Goal: Participate in discussion

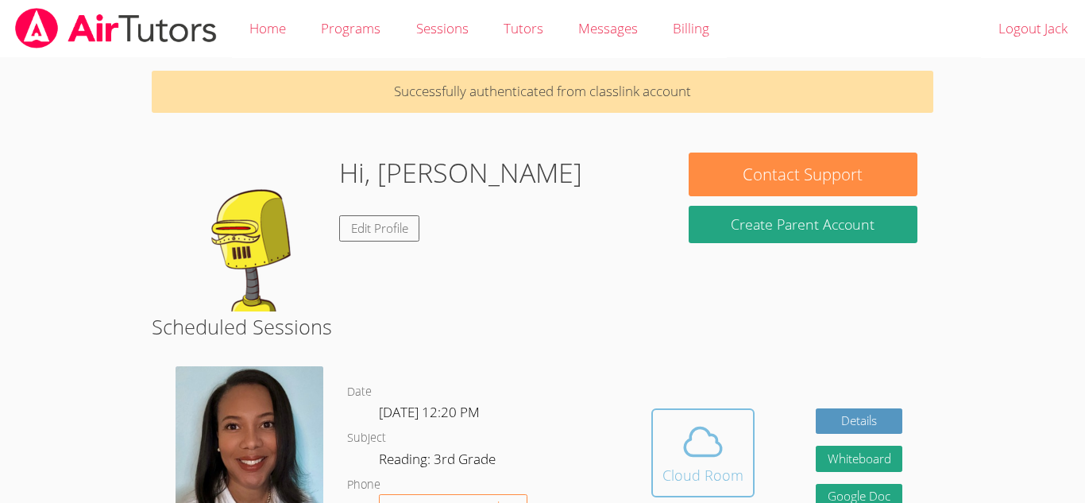
click at [706, 464] on div "Cloud Room" at bounding box center [702, 475] width 81 height 22
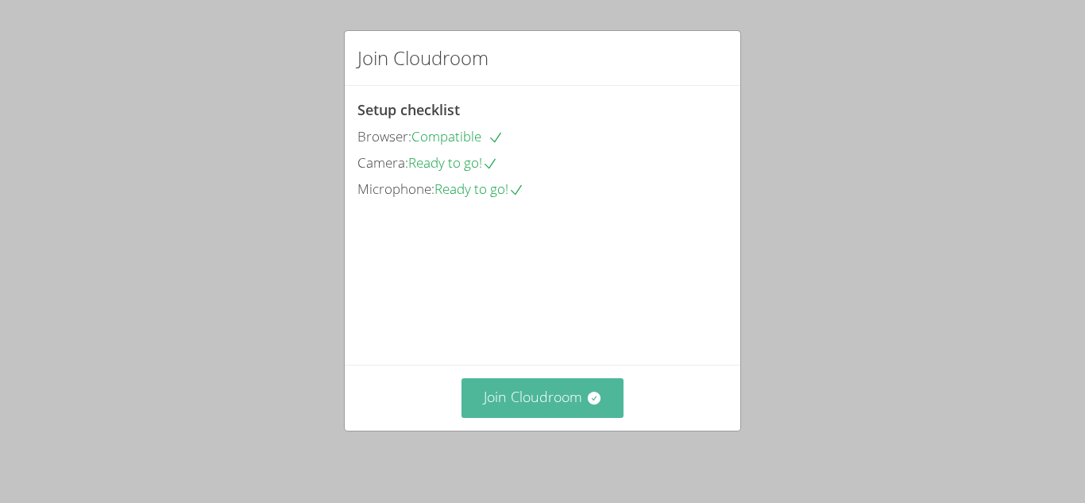
click at [569, 399] on button "Join Cloudroom" at bounding box center [542, 397] width 163 height 39
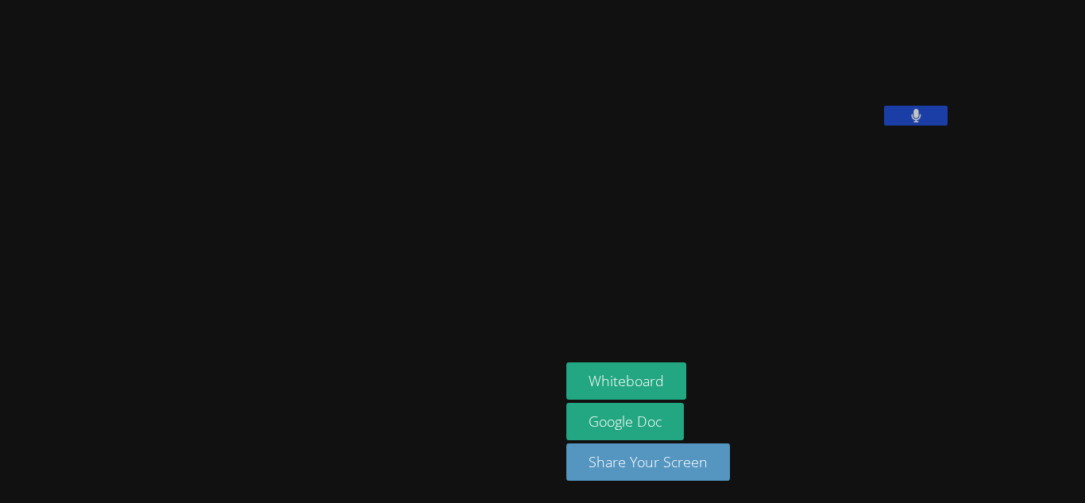
click at [884, 125] on button at bounding box center [916, 116] width 64 height 20
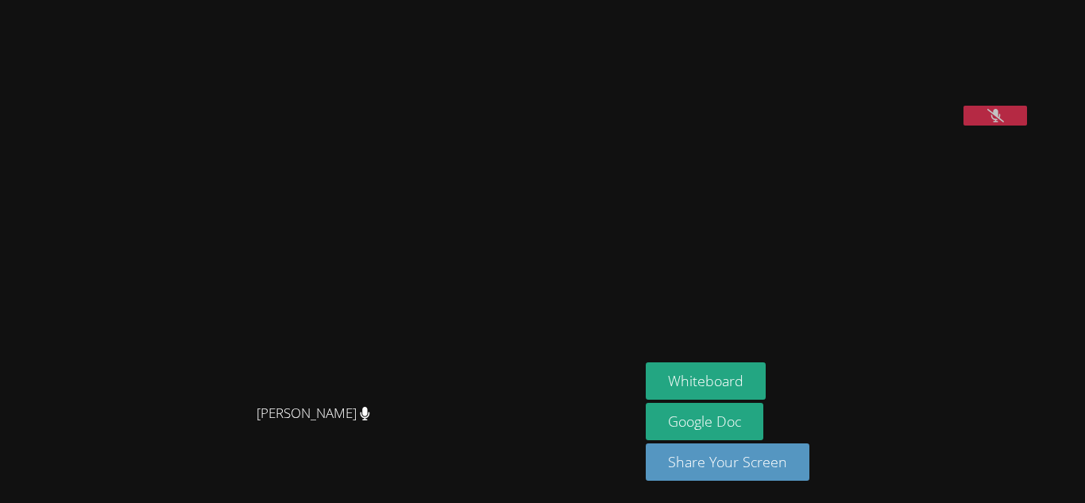
click at [987, 122] on icon at bounding box center [995, 115] width 17 height 13
click at [990, 122] on icon at bounding box center [995, 115] width 10 height 13
click at [1004, 122] on icon at bounding box center [995, 115] width 17 height 13
click at [1000, 122] on icon at bounding box center [995, 115] width 10 height 13
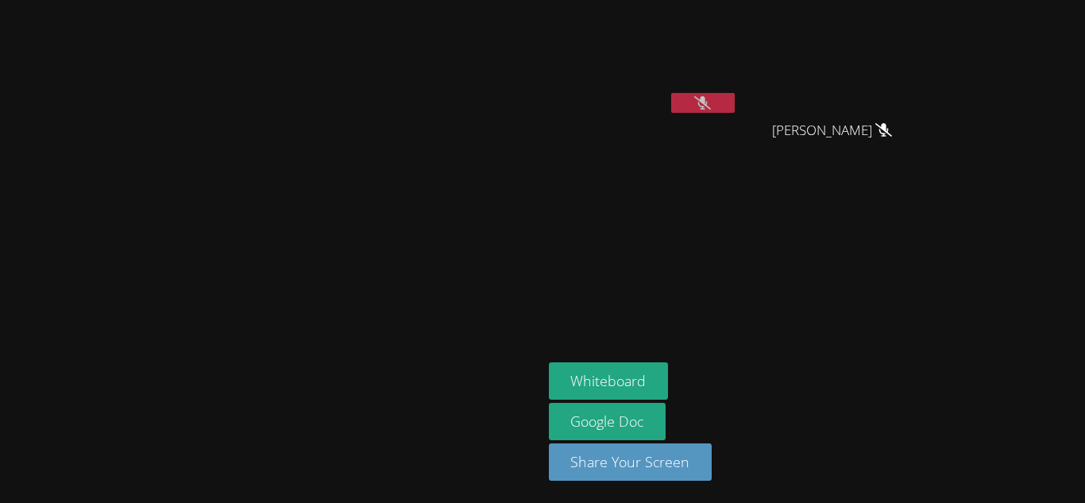
click at [711, 99] on icon at bounding box center [702, 102] width 17 height 13
click at [707, 99] on icon at bounding box center [702, 102] width 10 height 13
click at [711, 99] on icon at bounding box center [702, 102] width 17 height 13
click at [707, 99] on icon at bounding box center [702, 102] width 10 height 13
click at [711, 99] on icon at bounding box center [702, 102] width 17 height 13
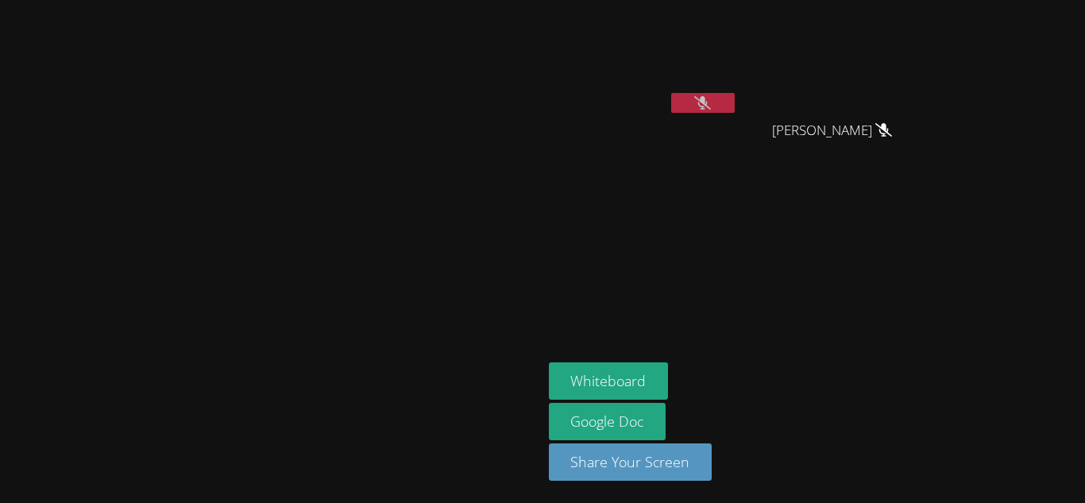
click at [734, 110] on button at bounding box center [703, 103] width 64 height 20
click at [711, 102] on icon at bounding box center [702, 102] width 17 height 13
click at [734, 102] on button at bounding box center [703, 103] width 64 height 20
click at [711, 102] on icon at bounding box center [702, 102] width 17 height 13
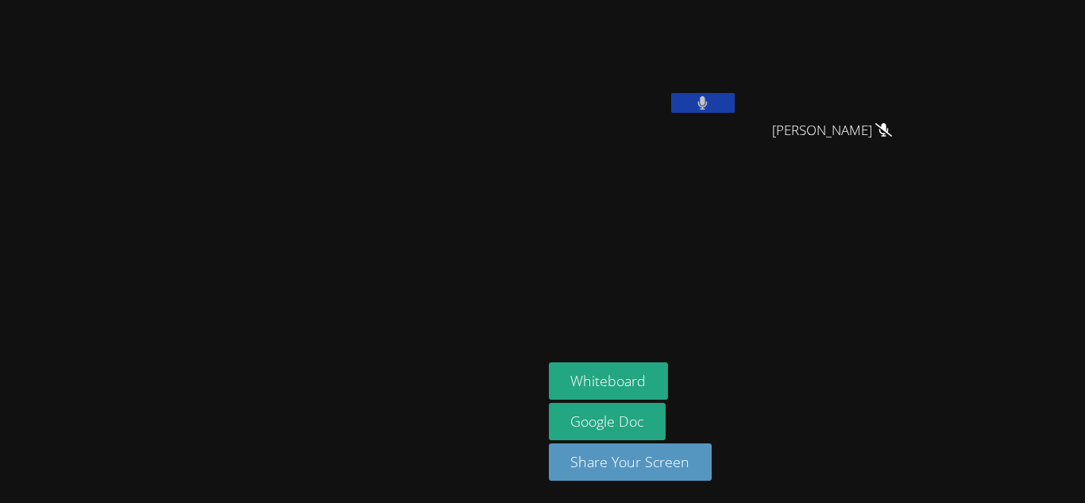
click at [738, 102] on video at bounding box center [643, 59] width 189 height 106
click at [734, 107] on button at bounding box center [703, 103] width 64 height 20
click at [734, 96] on button at bounding box center [703, 103] width 64 height 20
click at [734, 107] on button at bounding box center [703, 103] width 64 height 20
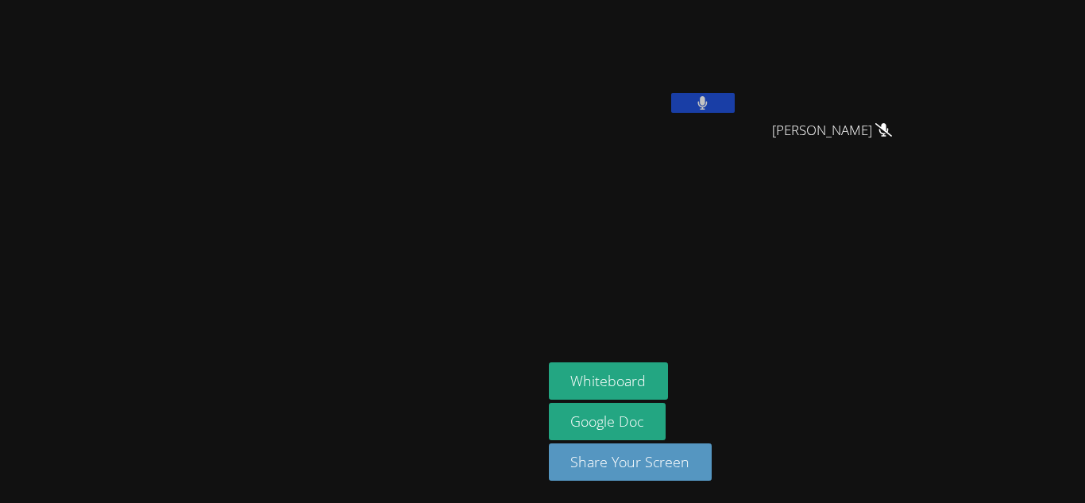
click at [734, 107] on button at bounding box center [703, 103] width 64 height 20
click at [711, 107] on icon at bounding box center [702, 102] width 17 height 13
click at [734, 107] on button at bounding box center [703, 103] width 64 height 20
click at [711, 108] on icon at bounding box center [702, 102] width 17 height 13
click at [707, 108] on icon at bounding box center [702, 102] width 10 height 13
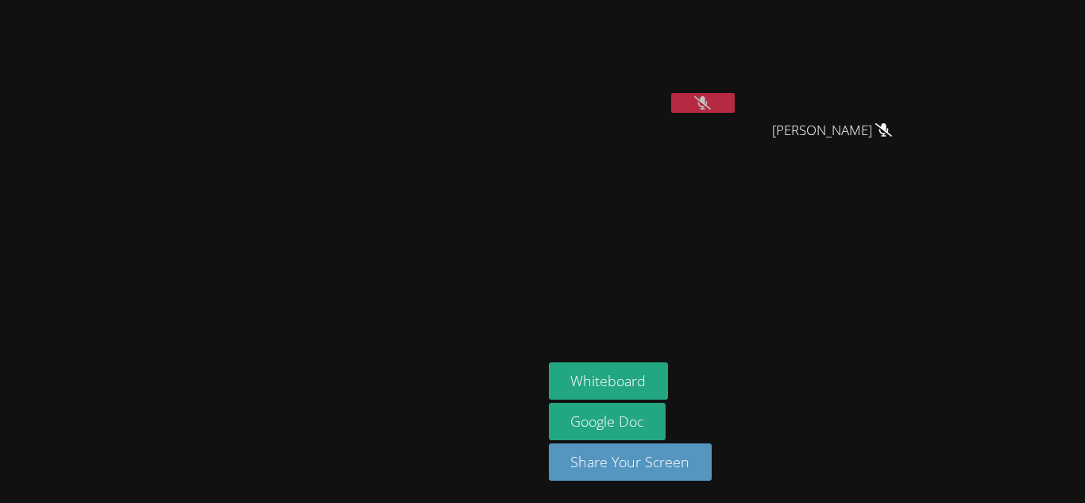
click at [734, 101] on button at bounding box center [703, 103] width 64 height 20
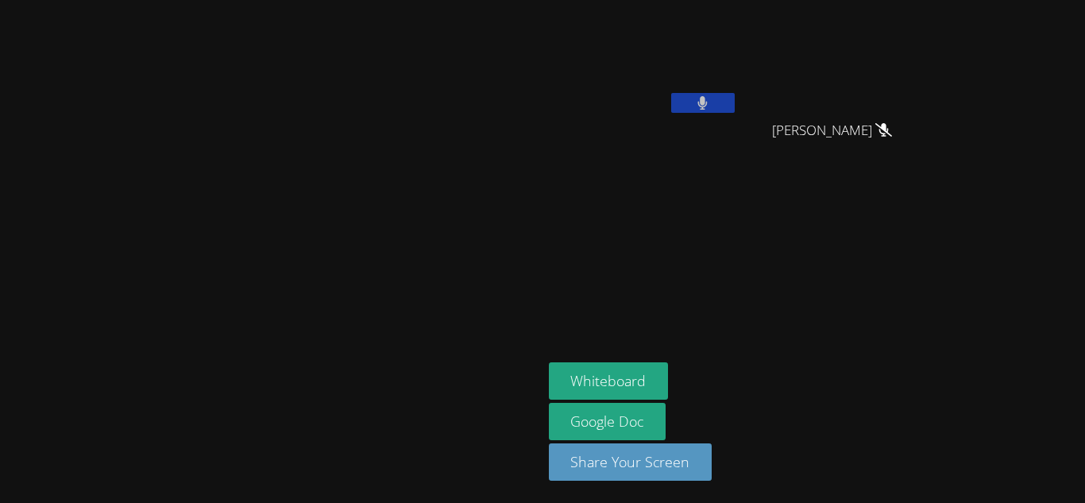
click at [734, 101] on button at bounding box center [703, 103] width 64 height 20
click at [711, 109] on icon at bounding box center [702, 102] width 17 height 13
click at [734, 109] on button at bounding box center [703, 103] width 64 height 20
click at [809, 204] on aside "Jack Cruz-Jose Diana Velasco Lopez Diana Velasco Lopez Whiteboard Google Doc Sh…" at bounding box center [740, 251] width 397 height 503
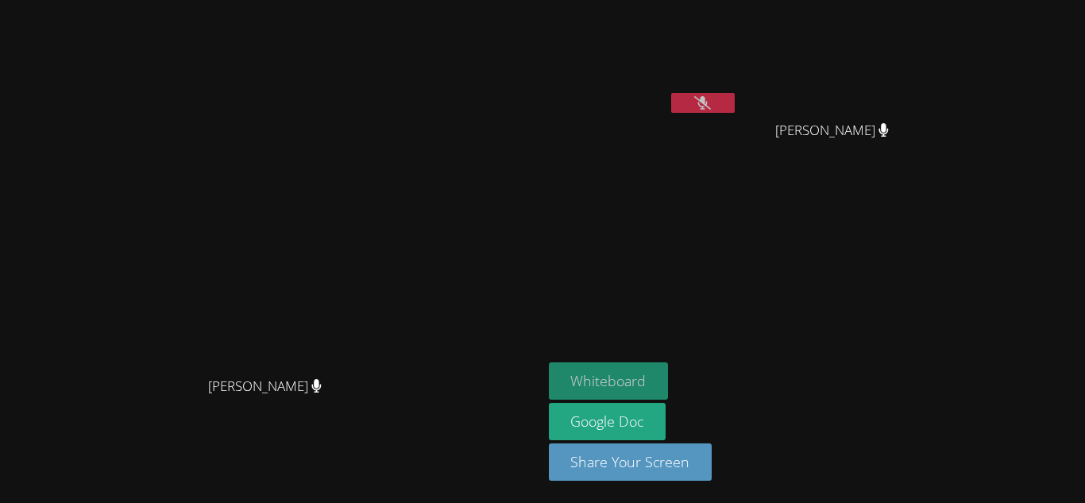
click at [669, 367] on button "Whiteboard" at bounding box center [609, 380] width 120 height 37
click at [734, 105] on button at bounding box center [703, 103] width 64 height 20
click at [734, 97] on button at bounding box center [703, 103] width 64 height 20
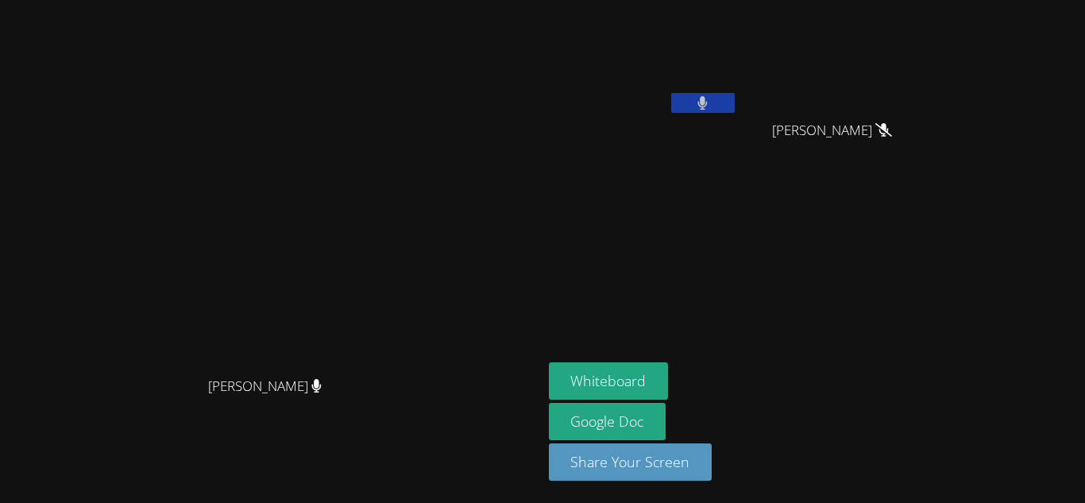
click at [933, 76] on video at bounding box center [838, 59] width 189 height 106
click at [734, 111] on button at bounding box center [703, 103] width 64 height 20
click at [734, 106] on button at bounding box center [703, 103] width 64 height 20
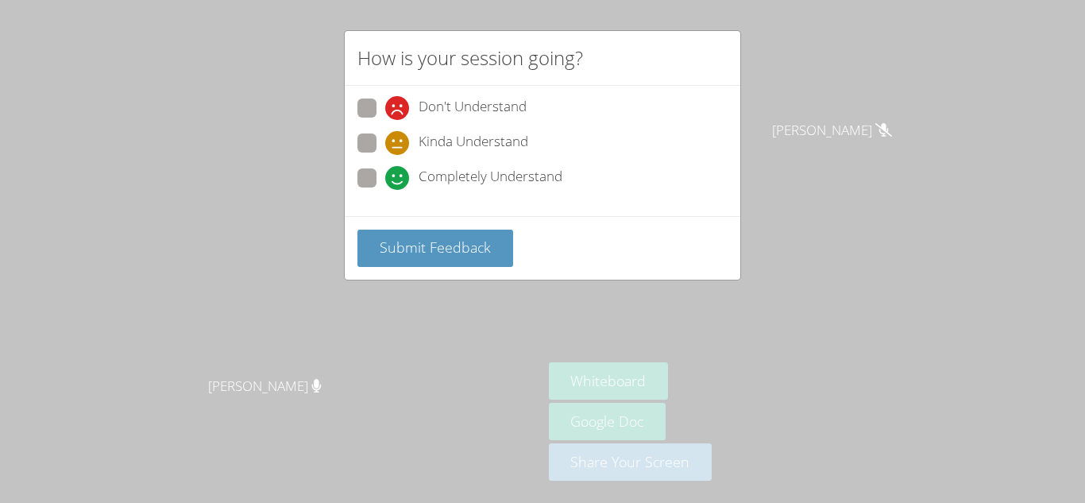
click at [385, 190] on span at bounding box center [385, 190] width 0 height 0
click at [385, 178] on input "Completely Understand" at bounding box center [391, 174] width 13 height 13
radio input "true"
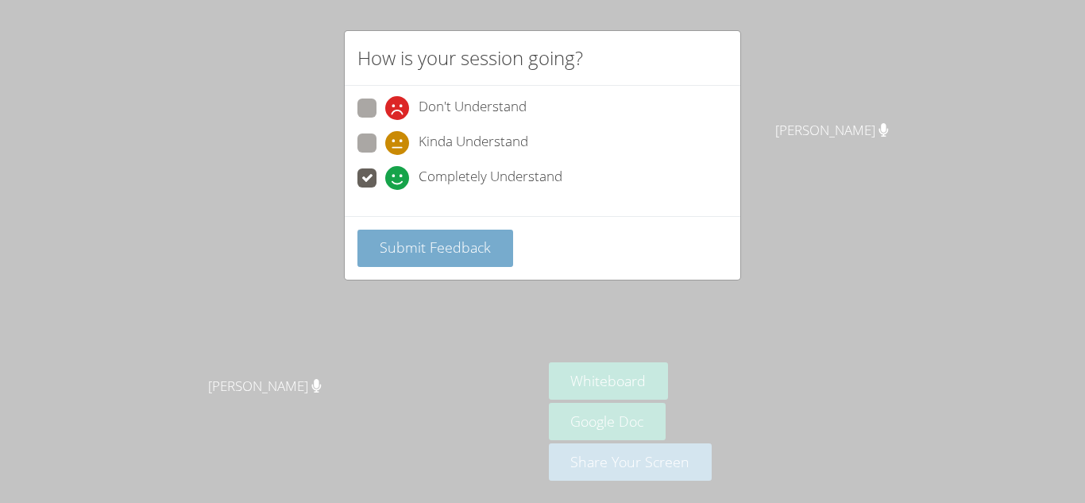
click at [450, 240] on span "Submit Feedback" at bounding box center [435, 246] width 111 height 19
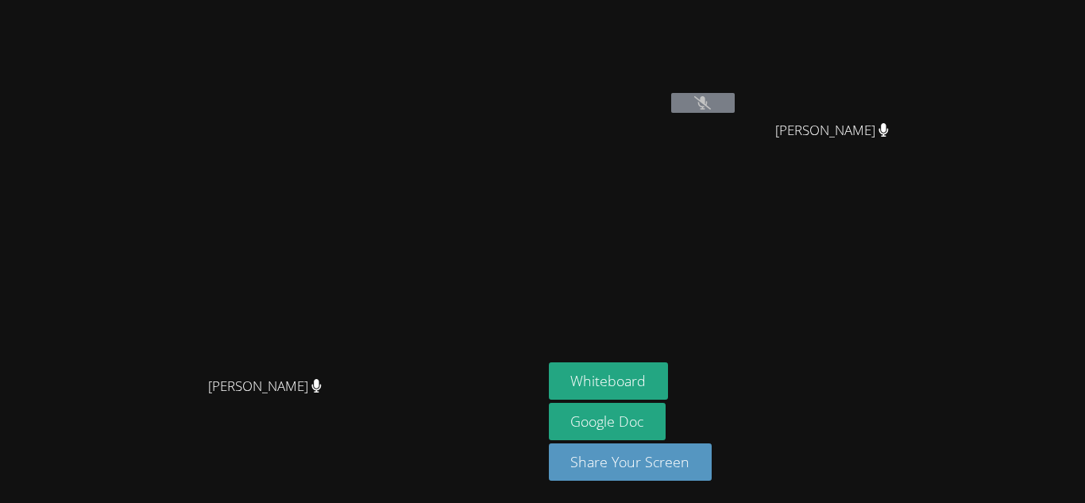
click at [711, 107] on icon at bounding box center [702, 102] width 17 height 13
click at [734, 106] on button at bounding box center [703, 103] width 64 height 20
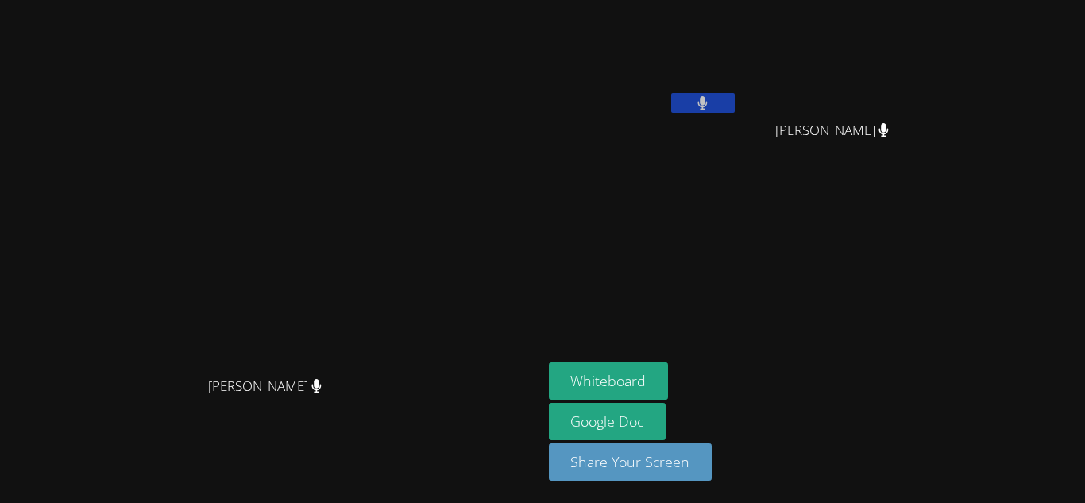
click at [734, 100] on button at bounding box center [703, 103] width 64 height 20
click at [734, 111] on button at bounding box center [703, 103] width 64 height 20
click at [734, 98] on button at bounding box center [703, 103] width 64 height 20
click at [734, 103] on button at bounding box center [703, 103] width 64 height 20
click at [734, 108] on button at bounding box center [703, 103] width 64 height 20
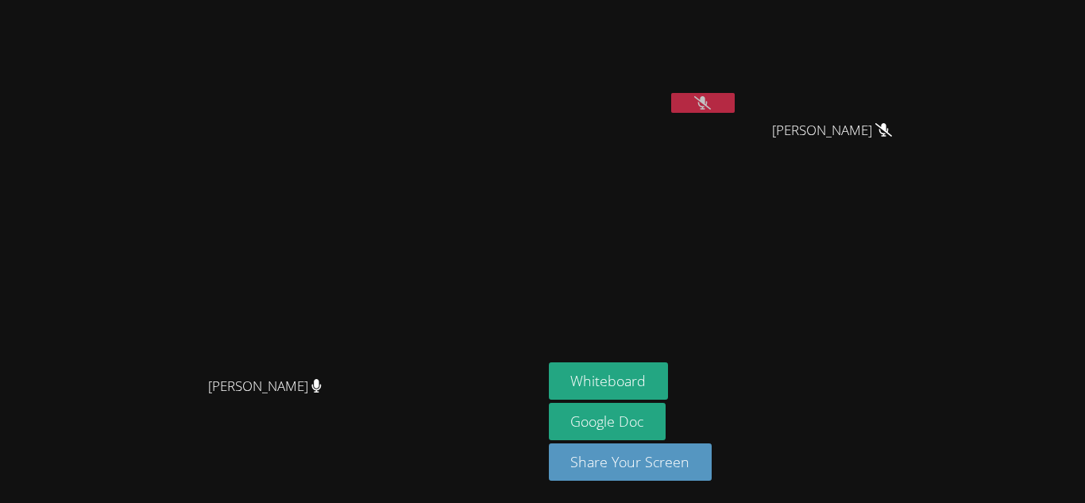
click at [711, 101] on icon at bounding box center [702, 102] width 17 height 13
click at [734, 101] on button at bounding box center [703, 103] width 64 height 20
click at [711, 107] on icon at bounding box center [702, 102] width 17 height 13
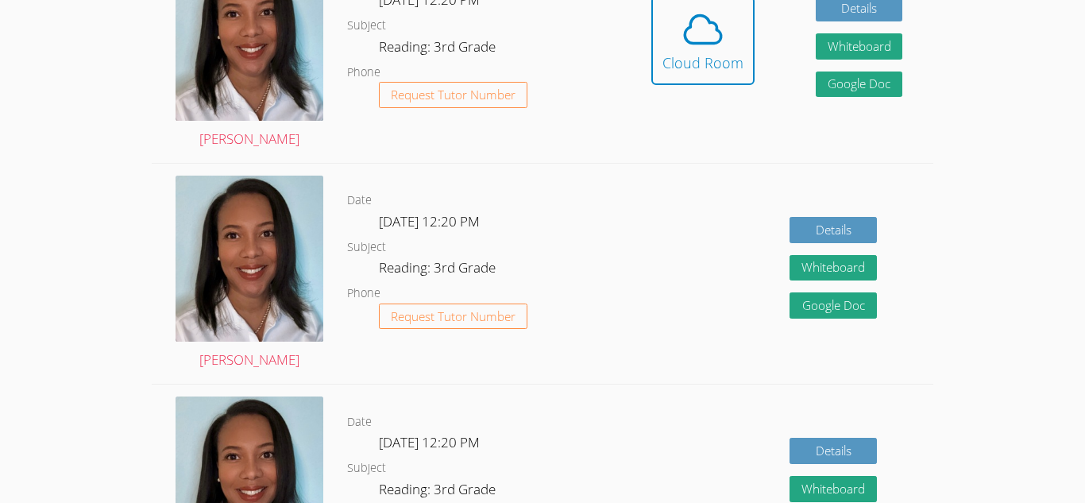
scroll to position [413, 0]
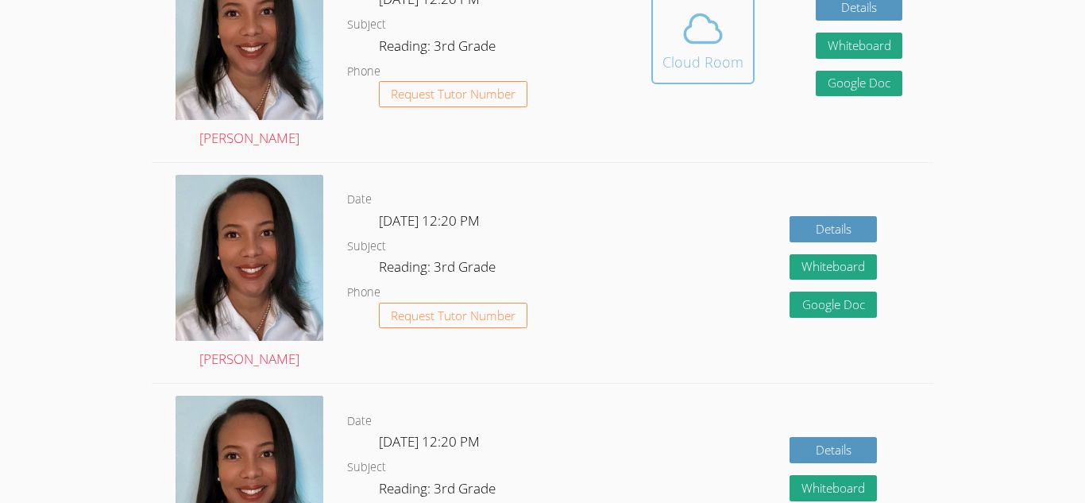
click at [686, 48] on icon at bounding box center [702, 28] width 44 height 44
